Goal: Task Accomplishment & Management: Manage account settings

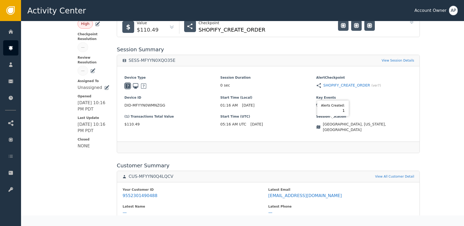
scroll to position [155, 0]
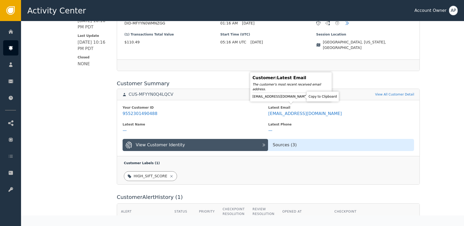
click at [311, 97] on icon at bounding box center [313, 97] width 4 height 4
click at [311, 98] on icon at bounding box center [313, 97] width 4 height 4
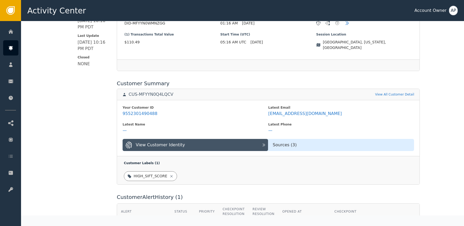
scroll to position [0, 0]
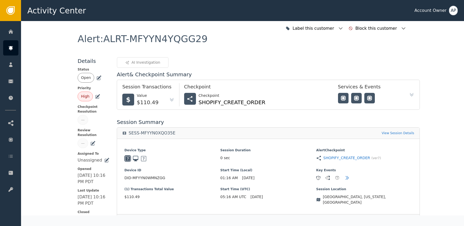
click at [98, 79] on icon at bounding box center [100, 78] width 4 height 4
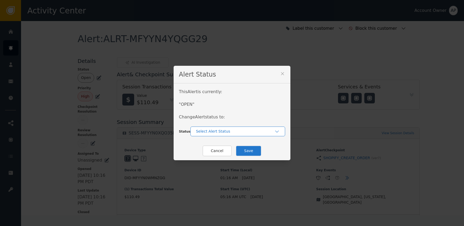
click at [202, 129] on div "Select Alert Status" at bounding box center [235, 132] width 78 height 6
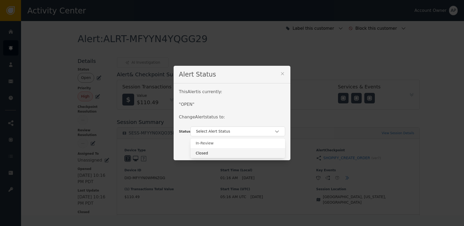
click at [221, 153] on div "Closed" at bounding box center [238, 154] width 84 height 6
click at [239, 152] on button "Save" at bounding box center [249, 151] width 26 height 11
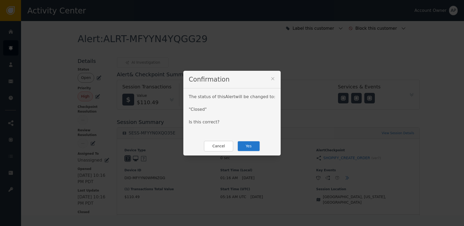
drag, startPoint x: 247, startPoint y: 145, endPoint x: 248, endPoint y: 142, distance: 2.9
click at [248, 144] on button "Yes" at bounding box center [248, 146] width 23 height 11
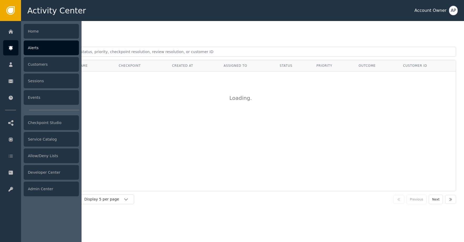
drag, startPoint x: 0, startPoint y: 0, endPoint x: 14, endPoint y: 46, distance: 48.0
click at [15, 46] on div at bounding box center [10, 47] width 15 height 15
click at [32, 48] on div "Alerts" at bounding box center [51, 48] width 55 height 15
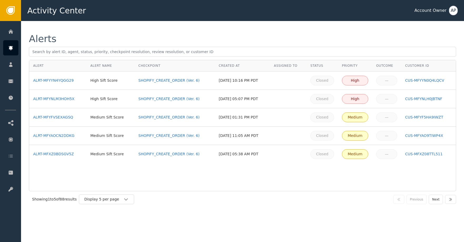
drag, startPoint x: 161, startPoint y: 30, endPoint x: 164, endPoint y: 24, distance: 5.9
click at [161, 29] on div "Alerts Alert Alert Name Checkpoint Created At Assigned To Status Priority Outco…" at bounding box center [242, 121] width 443 height 200
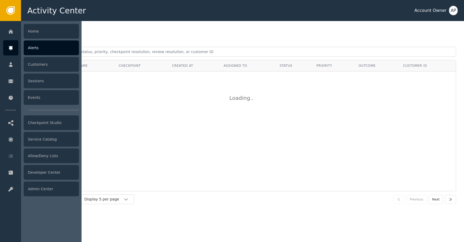
drag, startPoint x: 13, startPoint y: 52, endPoint x: 12, endPoint y: 57, distance: 4.9
click at [12, 52] on div at bounding box center [10, 47] width 15 height 15
click at [45, 172] on div "Developer Center" at bounding box center [51, 172] width 55 height 15
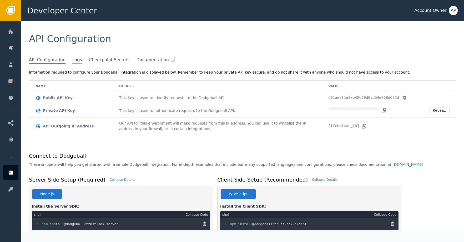
drag, startPoint x: 74, startPoint y: 54, endPoint x: 75, endPoint y: 57, distance: 3.7
click at [75, 55] on div "API Configuration" at bounding box center [242, 39] width 443 height 36
click at [75, 58] on span "Logs" at bounding box center [77, 60] width 10 height 7
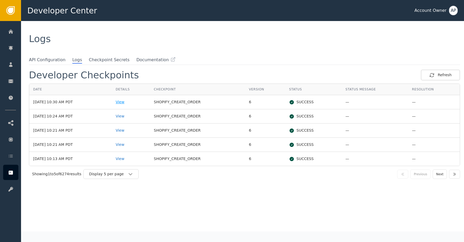
click at [132, 101] on div "View" at bounding box center [131, 103] width 30 height 6
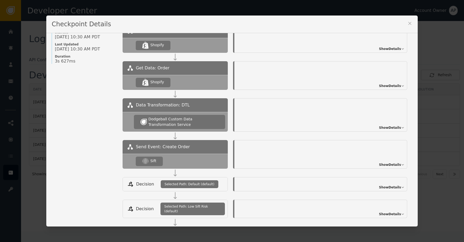
scroll to position [67, 0]
